Goal: Task Accomplishment & Management: Manage account settings

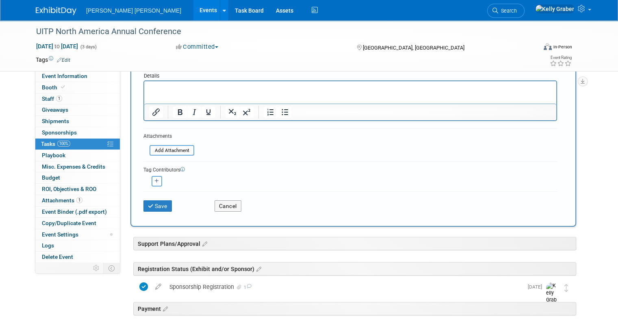
scroll to position [122, 0]
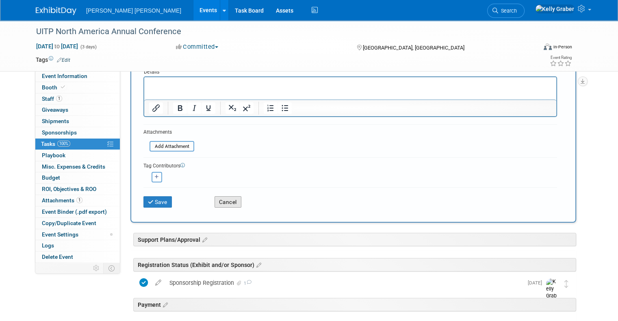
click at [223, 200] on button "Cancel" at bounding box center [228, 201] width 27 height 11
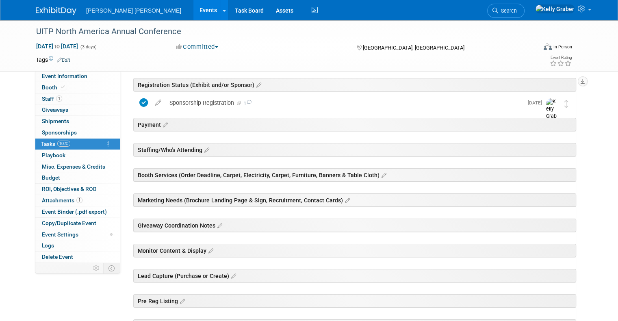
scroll to position [0, 0]
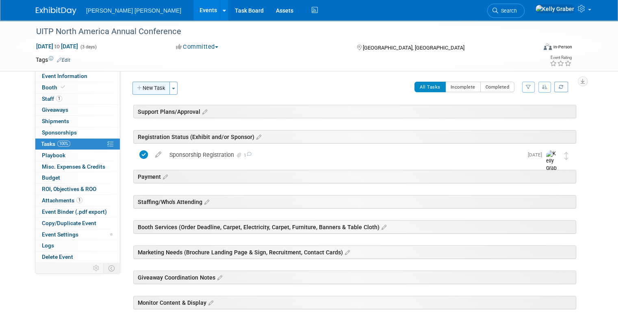
click at [147, 88] on button "New Task" at bounding box center [150, 88] width 37 height 13
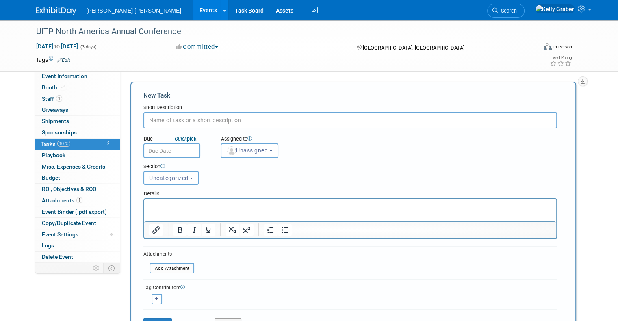
click at [167, 118] on input "text" at bounding box center [350, 120] width 414 height 16
type input "s"
type input "Socials"
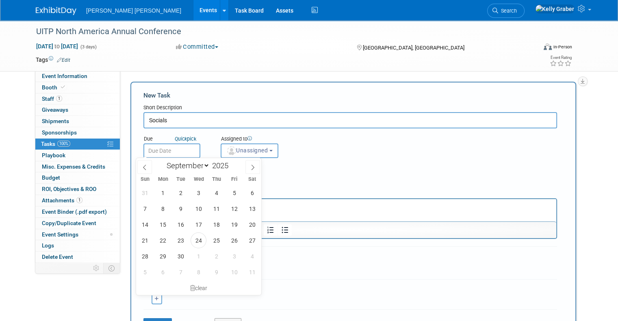
click at [164, 148] on input "text" at bounding box center [171, 150] width 57 height 15
click at [248, 167] on span at bounding box center [252, 167] width 15 height 14
select select "9"
click at [181, 206] on span "7" at bounding box center [181, 209] width 16 height 16
type input "[DATE]"
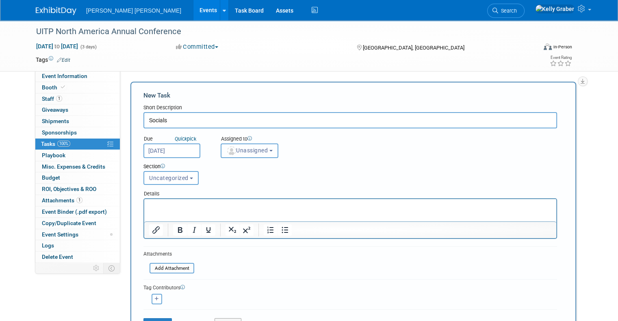
click at [237, 149] on span "Unassigned" at bounding box center [246, 150] width 41 height 7
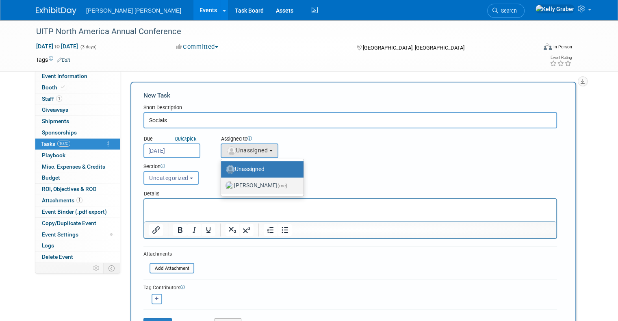
click at [237, 183] on label "[PERSON_NAME] (me)" at bounding box center [260, 185] width 70 height 13
click at [222, 183] on input "[PERSON_NAME] (me)" at bounding box center [219, 184] width 5 height 5
select select "ec37184c-c01f-4f21-939d-fe7fd02e2e7e"
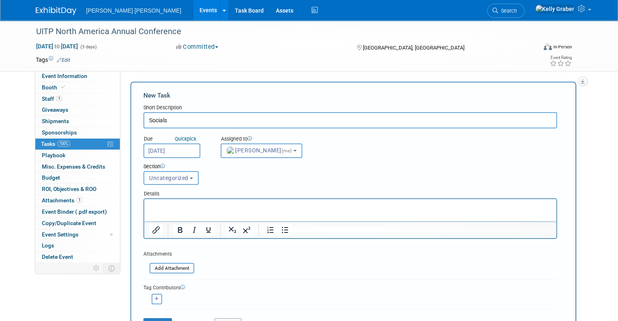
click at [174, 179] on span "Uncategorized" at bounding box center [168, 178] width 39 height 7
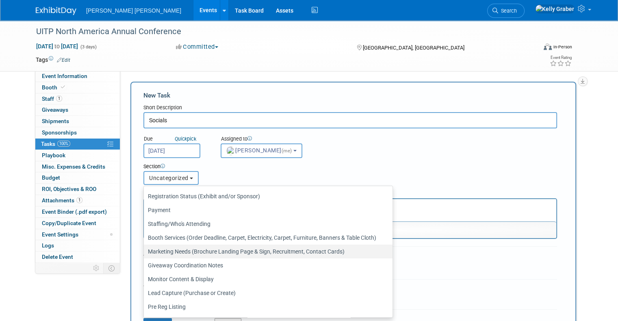
scroll to position [38, 0]
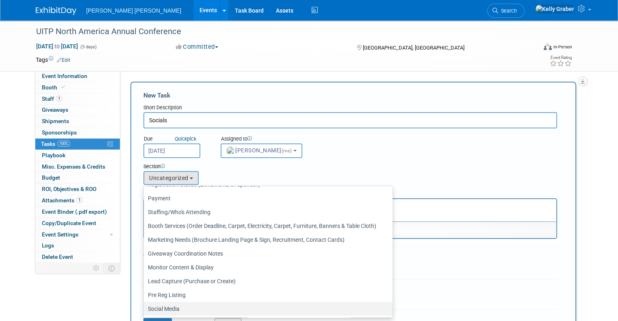
click at [161, 307] on label "Social Media" at bounding box center [266, 308] width 236 height 11
click at [145, 307] on input "Social Media" at bounding box center [142, 308] width 5 height 5
select select "11273653"
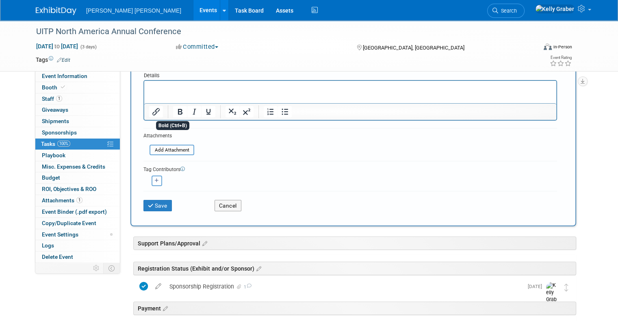
scroll to position [122, 0]
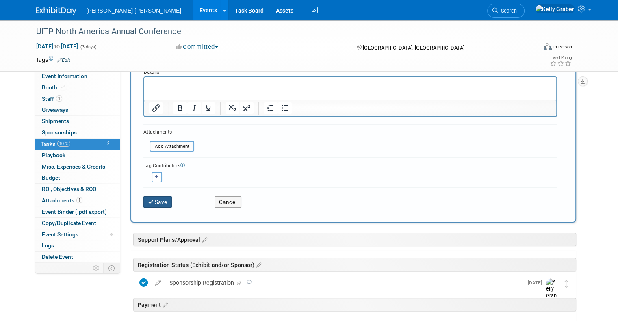
click at [150, 197] on button "Save" at bounding box center [157, 201] width 28 height 11
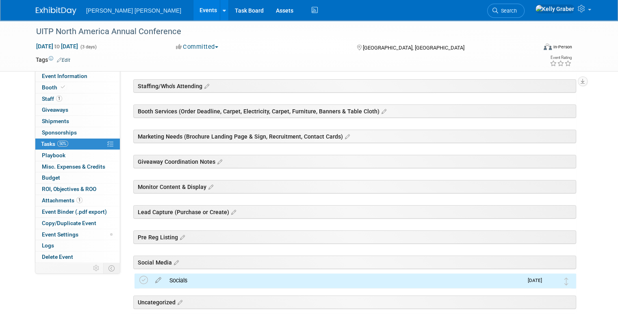
scroll to position [157, 0]
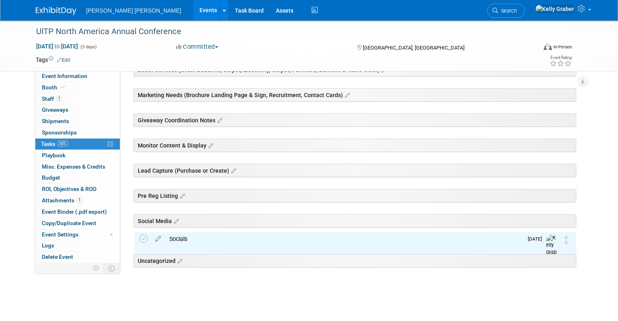
click at [183, 239] on div "Socials" at bounding box center [344, 239] width 358 height 14
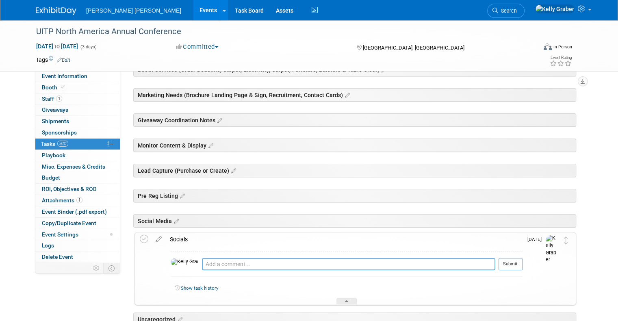
click at [202, 262] on textarea at bounding box center [348, 264] width 293 height 12
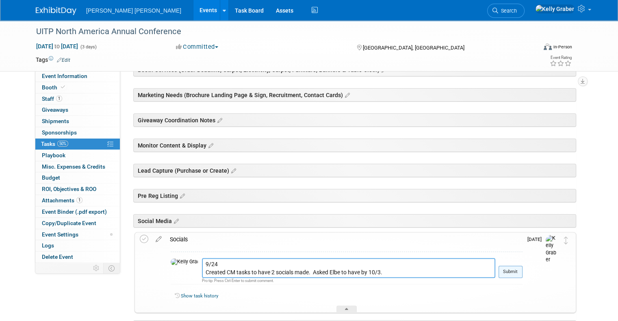
type textarea "9/24 Created CM tasks to have 2 socials made. Asked Elbe to have by 10/3."
click at [521, 271] on button "Submit" at bounding box center [510, 272] width 24 height 12
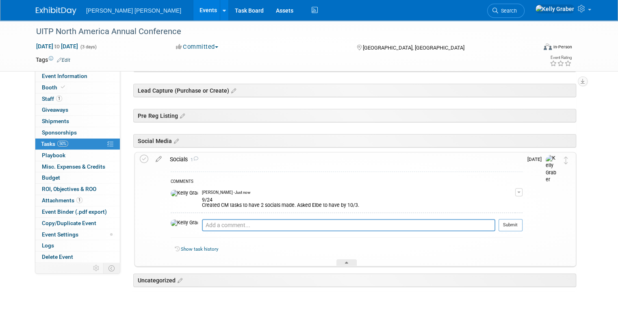
scroll to position [238, 0]
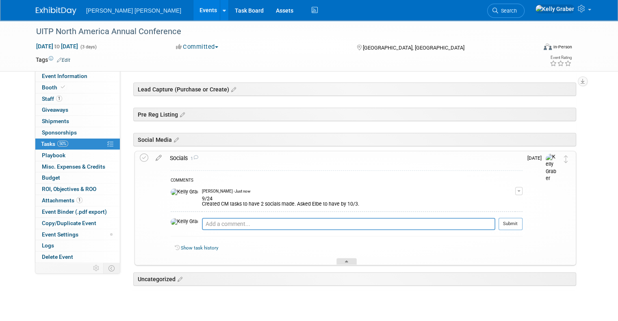
click at [345, 258] on div at bounding box center [346, 261] width 20 height 7
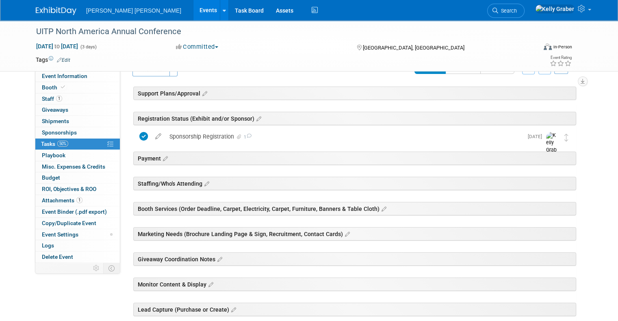
scroll to position [0, 0]
